Goal: Information Seeking & Learning: Learn about a topic

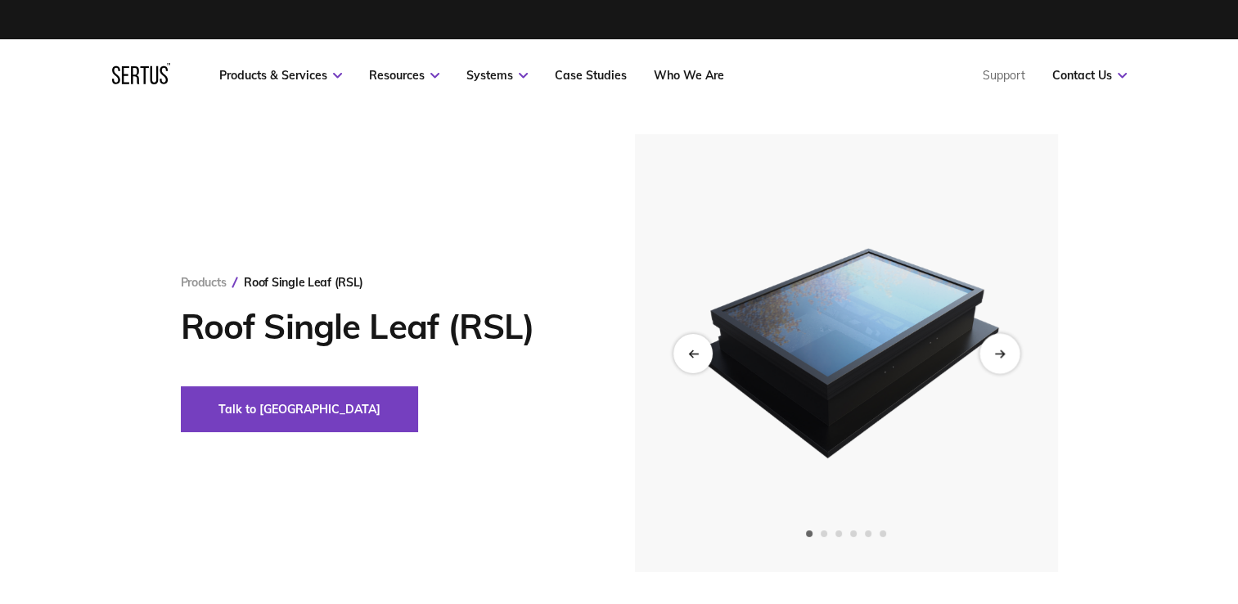
click at [1004, 351] on icon "Next slide" at bounding box center [999, 352] width 11 height 9
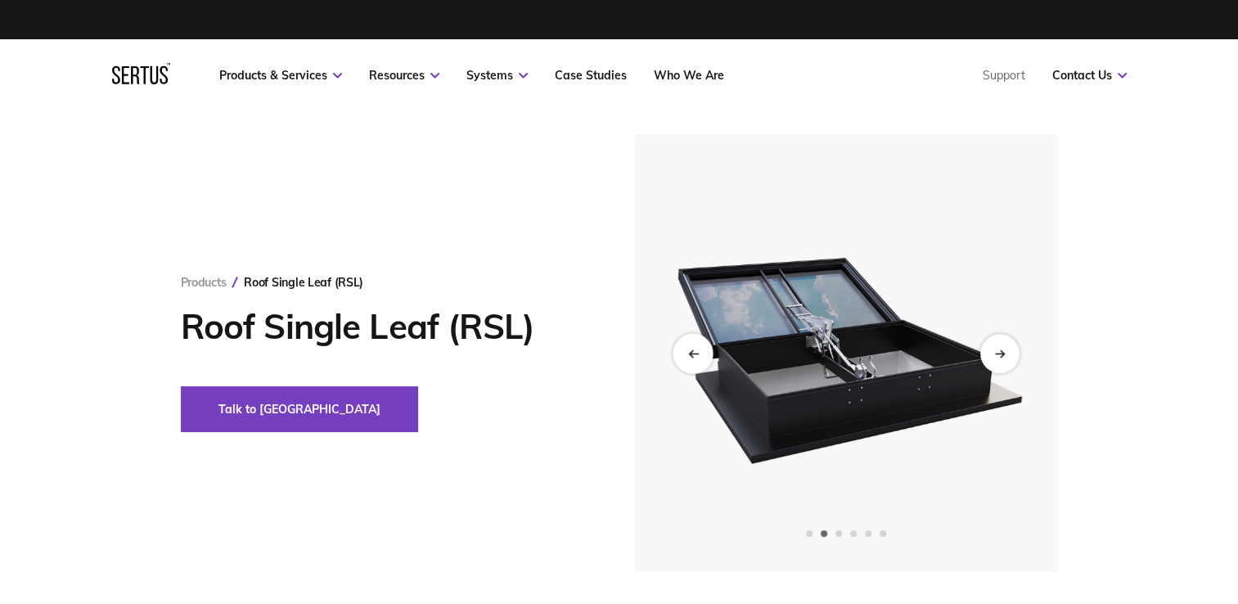
click at [688, 351] on icon "Previous slide" at bounding box center [692, 352] width 11 height 9
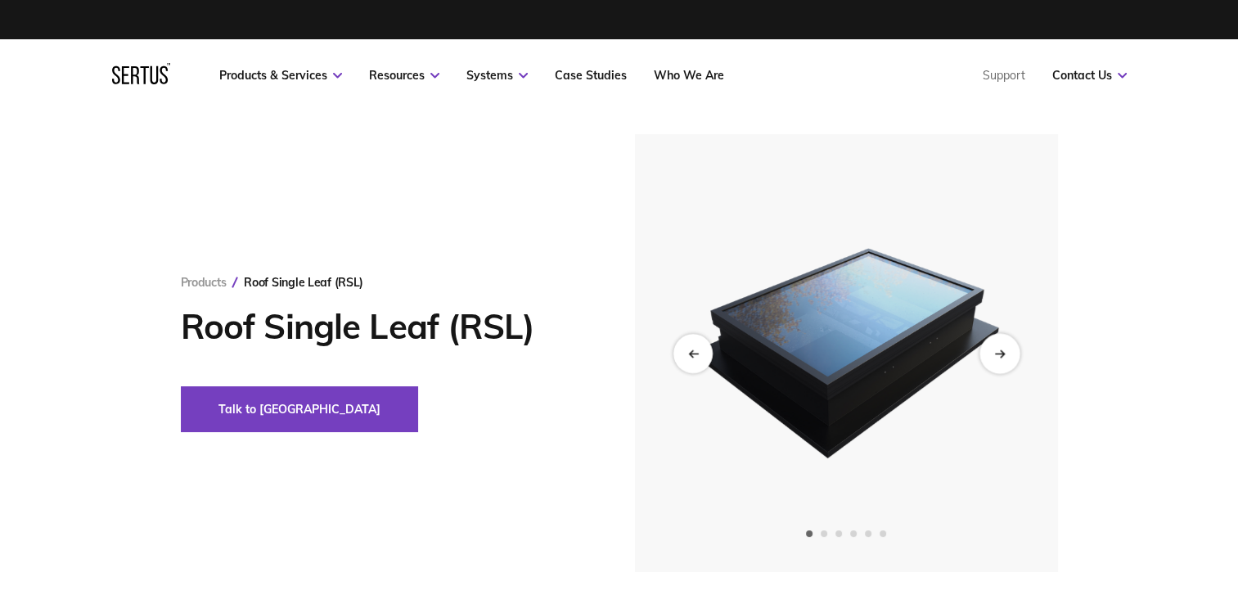
click at [1005, 355] on div "Next slide" at bounding box center [999, 353] width 40 height 40
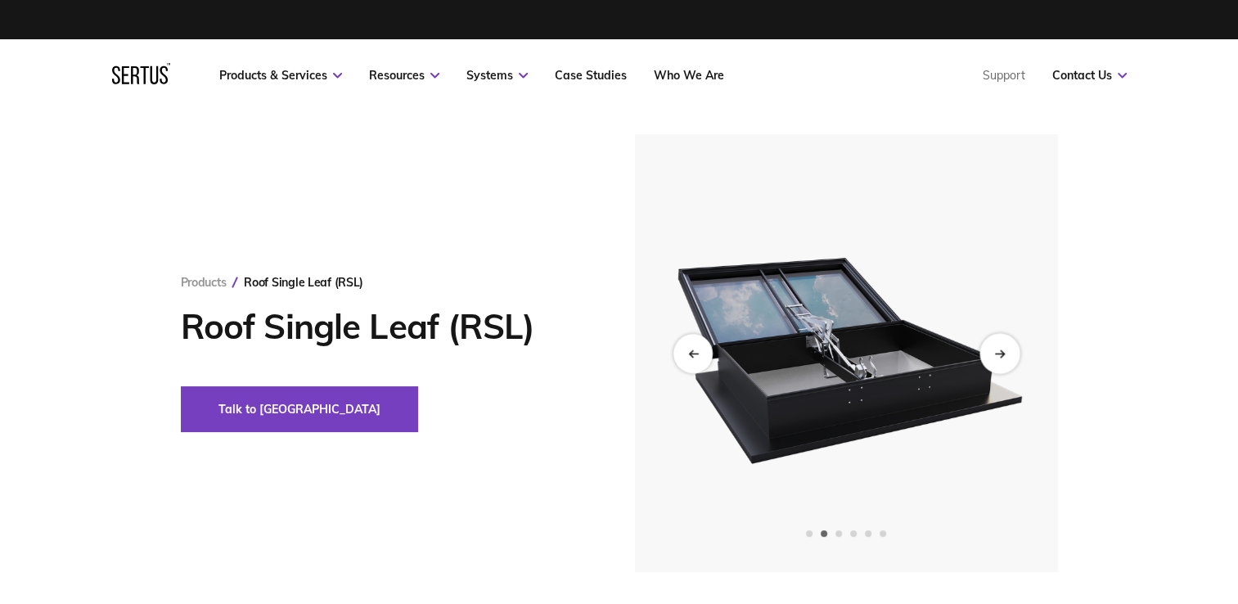
click at [1002, 355] on icon "Next slide" at bounding box center [999, 352] width 11 height 9
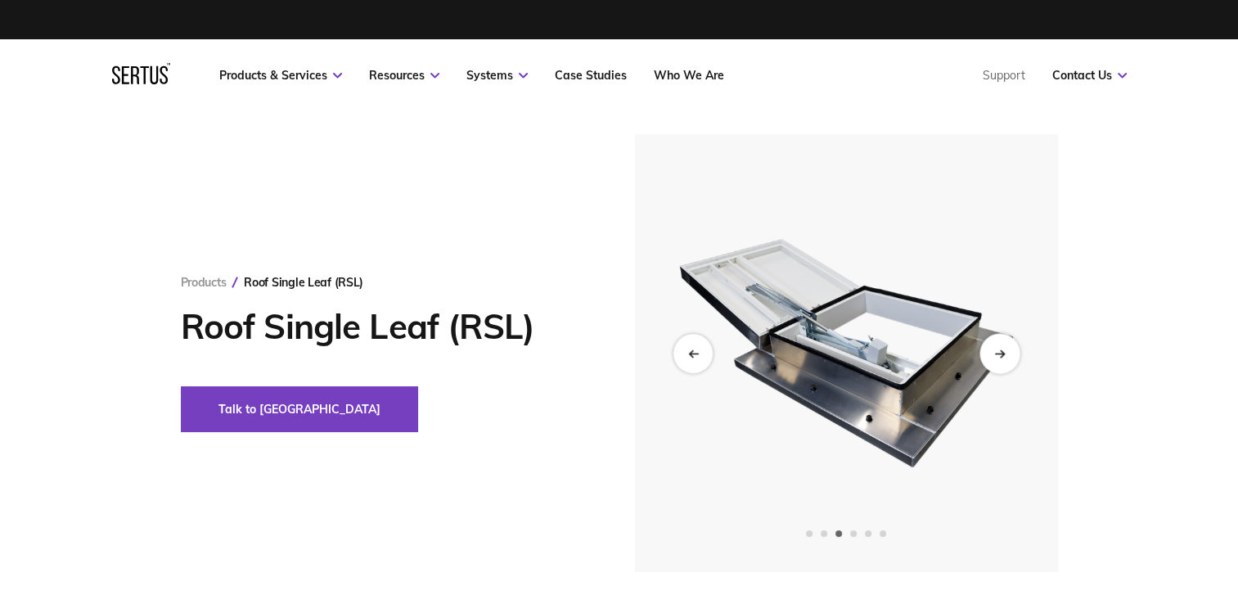
click at [1001, 355] on icon "Next slide" at bounding box center [999, 352] width 11 height 9
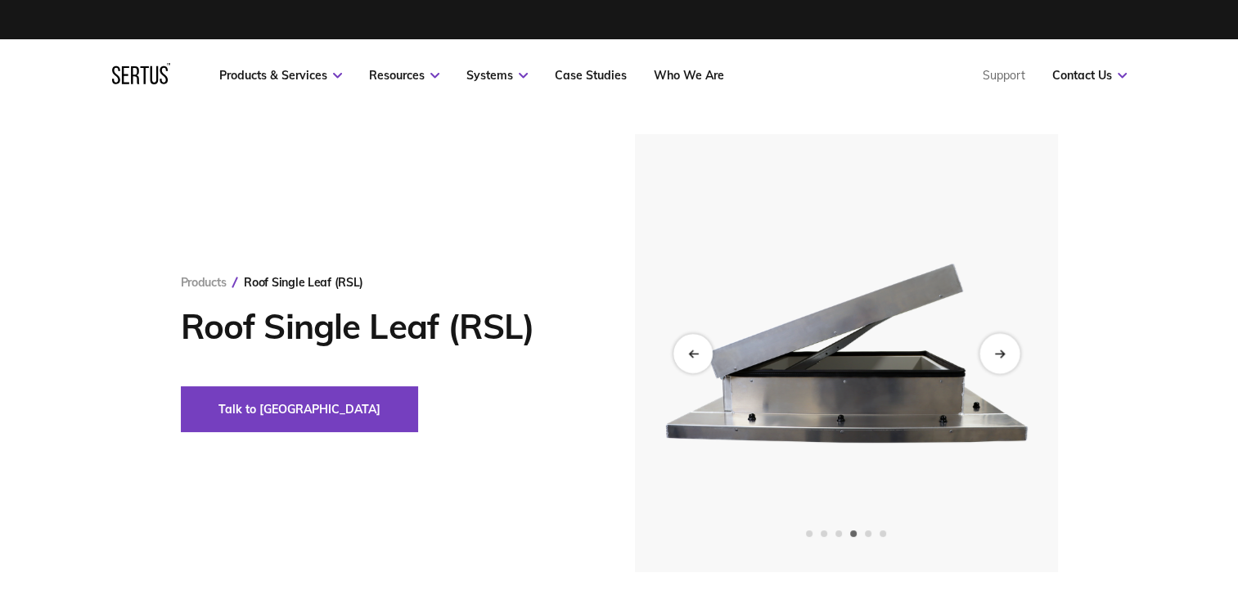
click at [1001, 355] on icon "Next slide" at bounding box center [999, 352] width 11 height 9
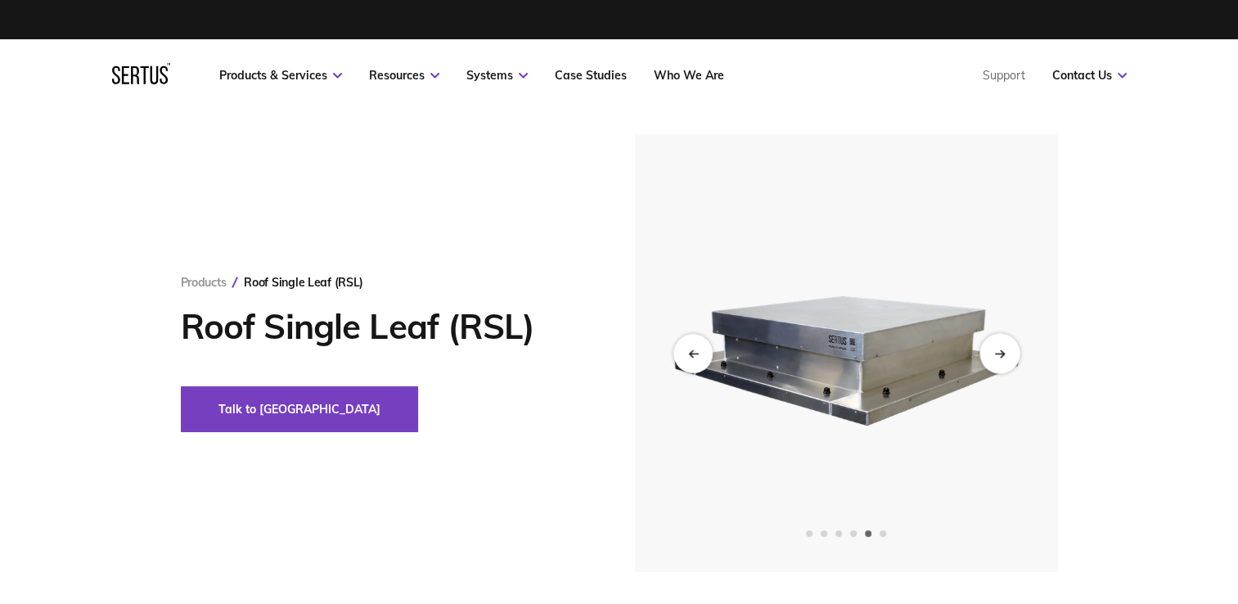
click at [1001, 355] on icon "Next slide" at bounding box center [999, 352] width 11 height 9
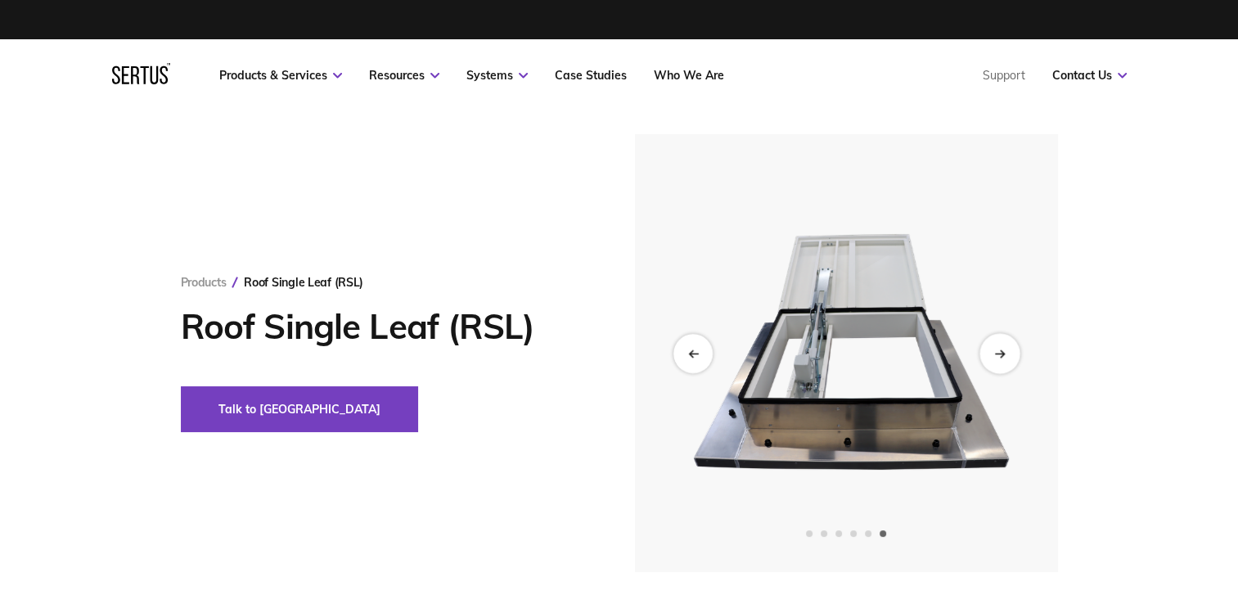
click at [1001, 355] on icon "Next slide" at bounding box center [999, 352] width 11 height 9
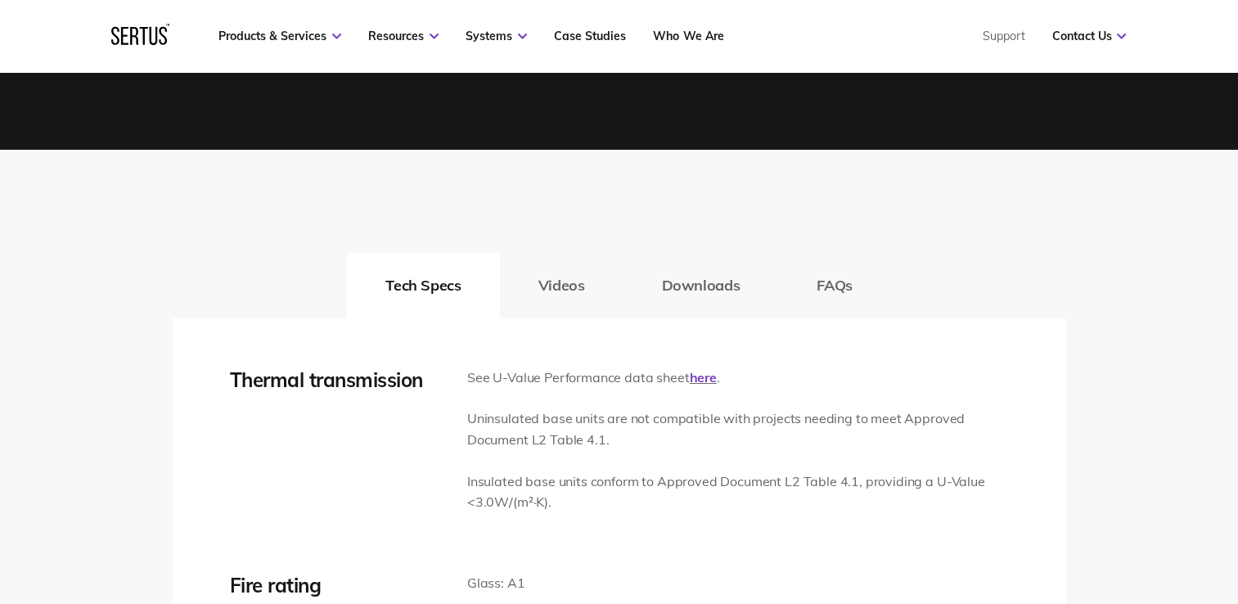
scroll to position [2372, 0]
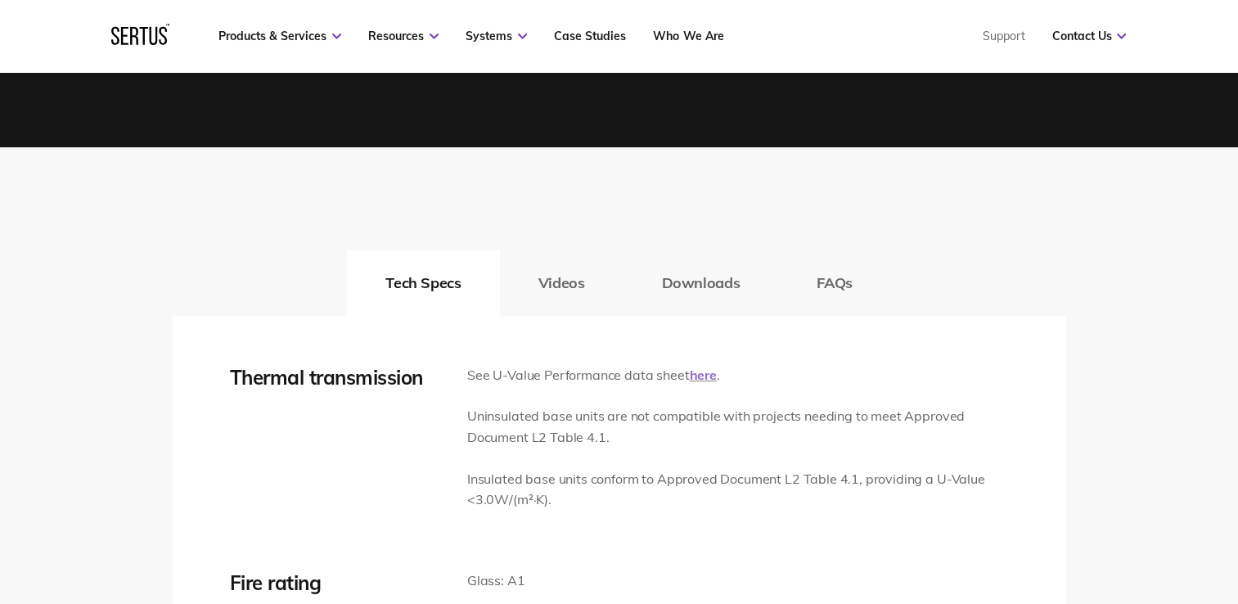
click at [704, 377] on link "here" at bounding box center [702, 374] width 27 height 16
